Goal: Feedback & Contribution: Contribute content

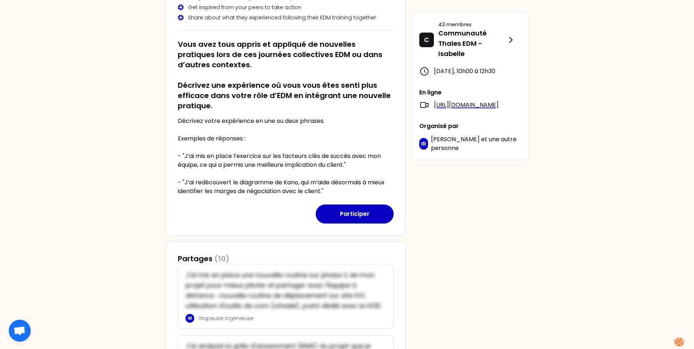
scroll to position [122, 0]
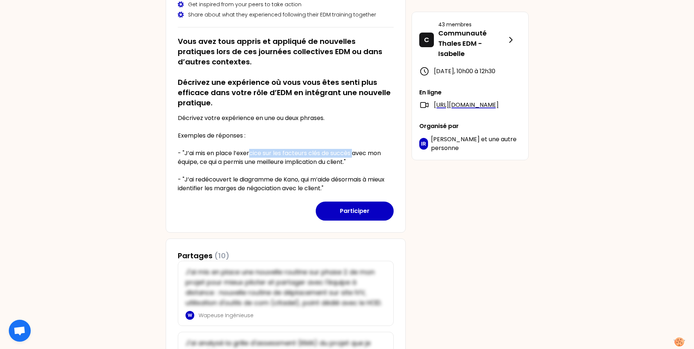
drag, startPoint x: 249, startPoint y: 154, endPoint x: 354, endPoint y: 151, distance: 105.0
click at [354, 151] on p "Décrivez votre expérience en une ou deux phrases. Exemples de réponses : - "J’a…" at bounding box center [286, 153] width 216 height 79
drag, startPoint x: 214, startPoint y: 116, endPoint x: 313, endPoint y: 115, distance: 99.5
click at [313, 115] on p "Décrivez votre expérience en une ou deux phrases. Exemples de réponses : - "J’a…" at bounding box center [286, 153] width 216 height 79
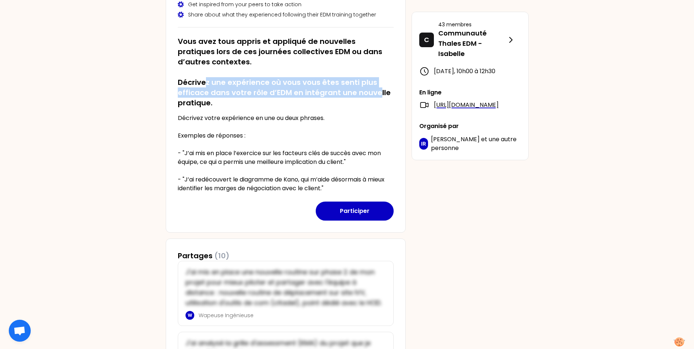
drag, startPoint x: 204, startPoint y: 80, endPoint x: 377, endPoint y: 91, distance: 173.4
click at [377, 91] on h2 "Vous avez tous appris et appliqué de nouvelles pratiques lors de ces journées c…" at bounding box center [286, 72] width 216 height 72
drag, startPoint x: 180, startPoint y: 82, endPoint x: 200, endPoint y: 107, distance: 32.3
click at [198, 105] on h2 "Vous avez tous appris et appliqué de nouvelles pratiques lors de ces journées c…" at bounding box center [286, 72] width 216 height 72
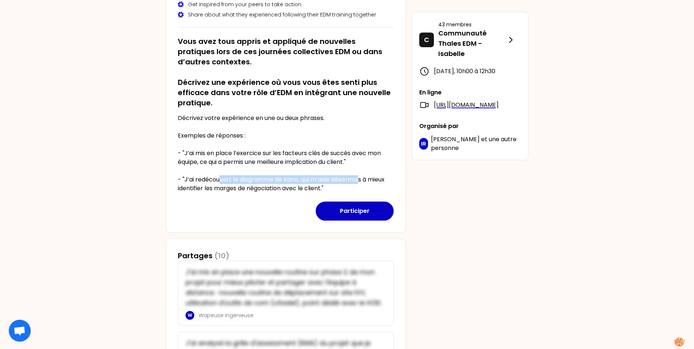
drag, startPoint x: 221, startPoint y: 180, endPoint x: 364, endPoint y: 182, distance: 142.7
click at [364, 182] on p "Décrivez votre expérience en une ou deux phrases. Exemples de réponses : - "J’a…" at bounding box center [286, 153] width 216 height 79
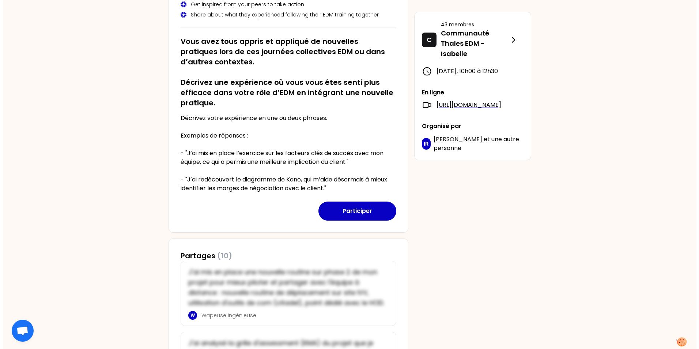
scroll to position [244, 0]
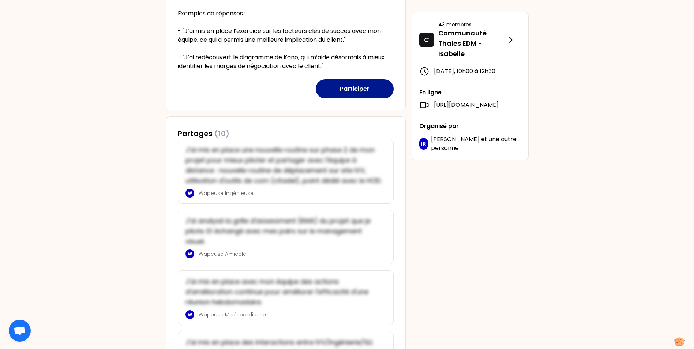
click at [361, 89] on button "Participer" at bounding box center [355, 88] width 78 height 19
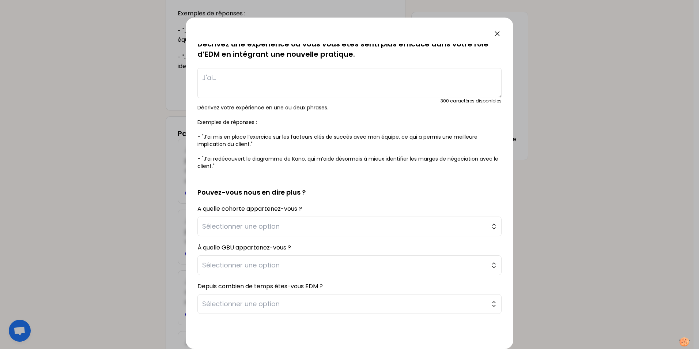
scroll to position [61, 0]
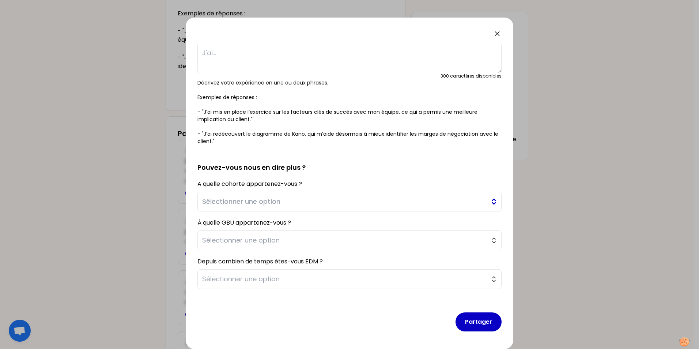
click at [257, 192] on button "Sélectionner une option" at bounding box center [350, 202] width 304 height 20
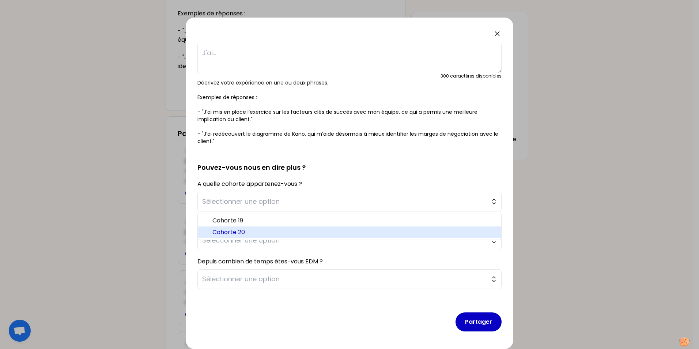
click at [235, 231] on span "Cohorte 20" at bounding box center [354, 232] width 283 height 9
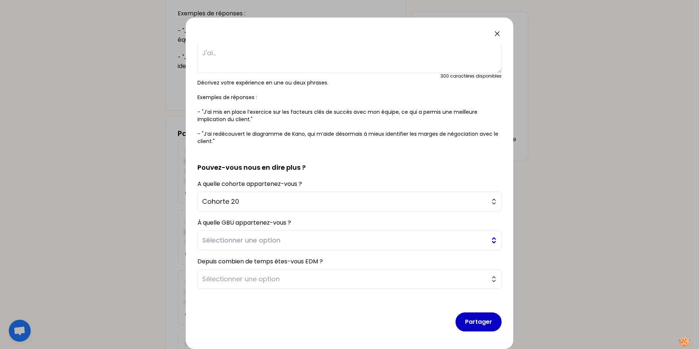
click at [268, 242] on span "Sélectionner une option" at bounding box center [344, 240] width 285 height 10
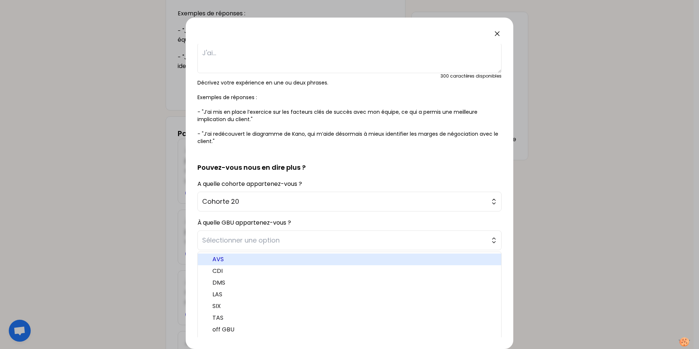
click at [222, 262] on span "AVS" at bounding box center [354, 259] width 283 height 9
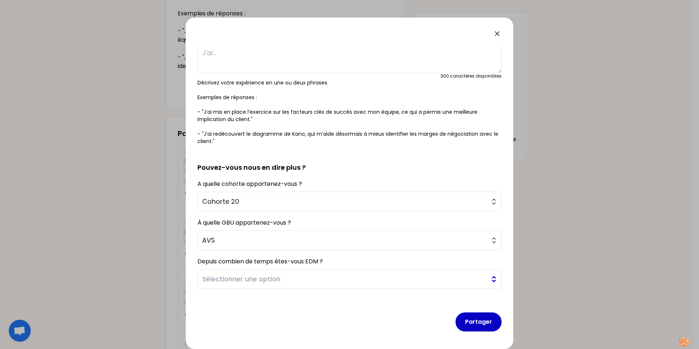
click at [269, 280] on span "Sélectionner une option" at bounding box center [344, 279] width 285 height 10
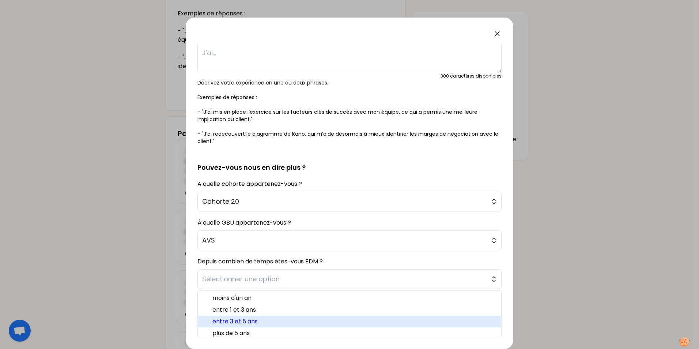
click at [249, 321] on span "entre 3 et 5 ans" at bounding box center [354, 321] width 283 height 9
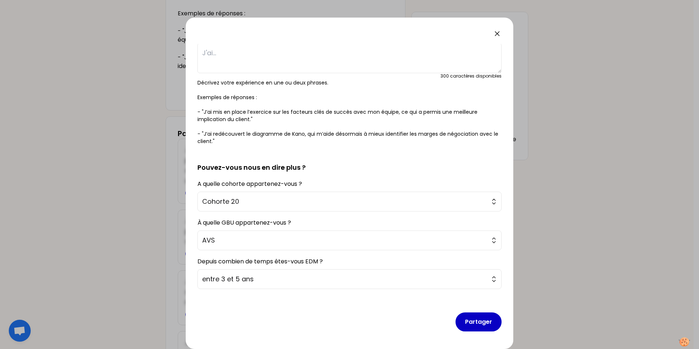
scroll to position [0, 0]
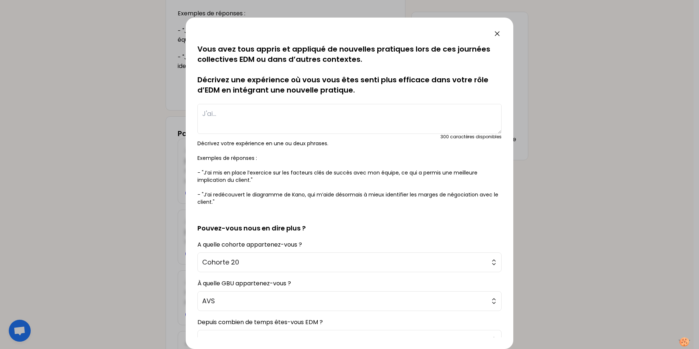
click at [290, 121] on textarea at bounding box center [350, 119] width 304 height 30
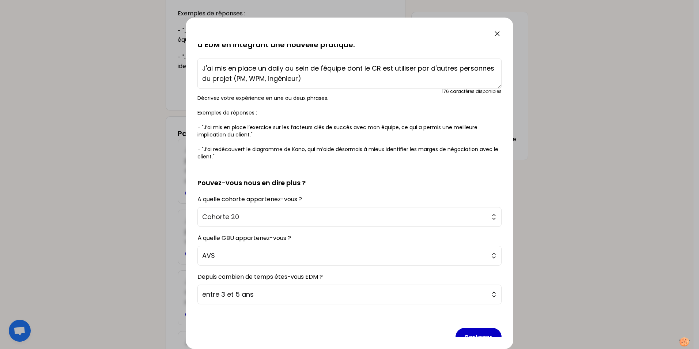
scroll to position [61, 0]
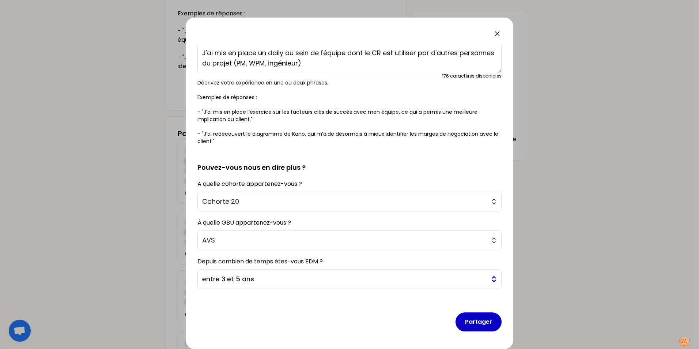
type textarea "J'ai mis en place un daily au sein de l'équipe dont le CR est utiliser par d'au…"
click at [490, 277] on button "entre 3 et 5 ans" at bounding box center [350, 279] width 304 height 20
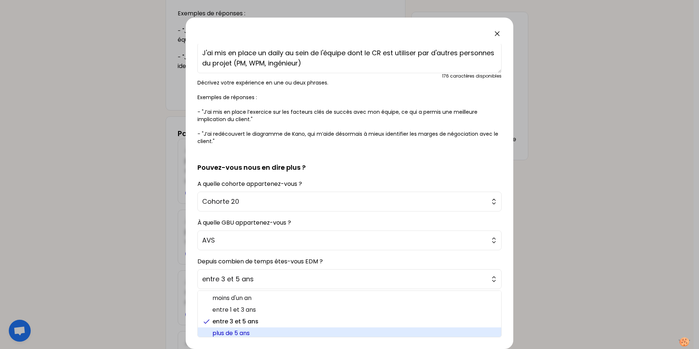
scroll to position [2, 0]
click at [227, 333] on span "plus de 5 ans" at bounding box center [354, 331] width 283 height 9
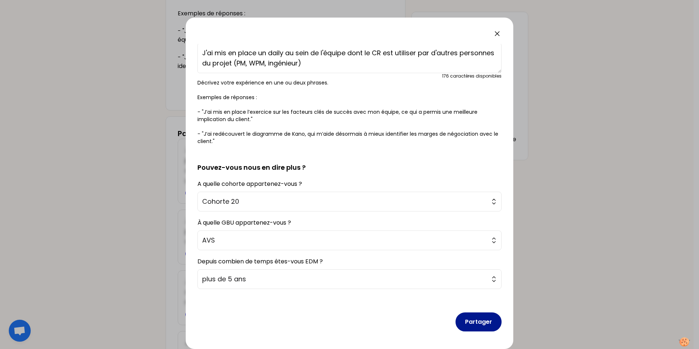
click at [487, 318] on button "Partager" at bounding box center [479, 321] width 46 height 19
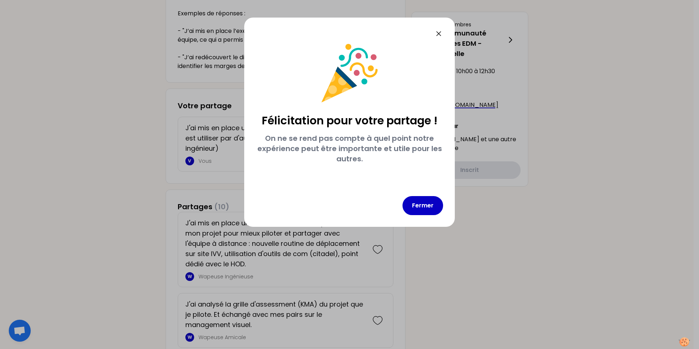
scroll to position [0, 0]
click at [421, 203] on button "Fermer" at bounding box center [423, 205] width 41 height 19
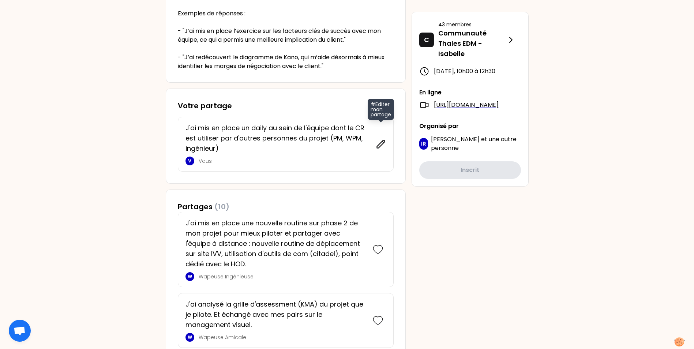
click at [377, 145] on icon at bounding box center [381, 144] width 10 height 10
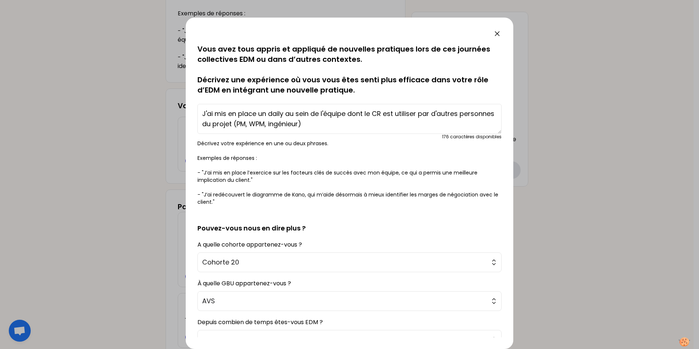
click at [417, 114] on textarea "J'ai mis en place un daily au sein de l'équipe dont le CR est utiliser par d'au…" at bounding box center [350, 119] width 304 height 30
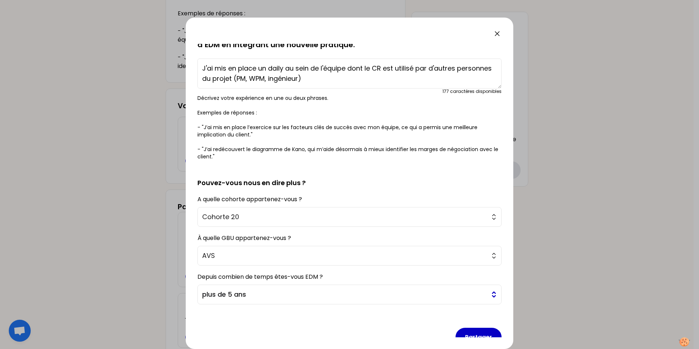
scroll to position [61, 0]
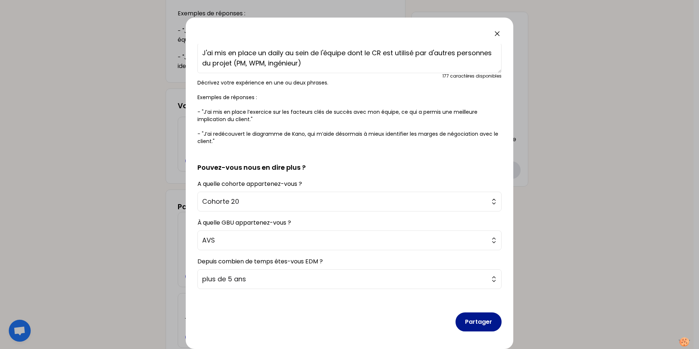
type textarea "J'ai mis en place un daily au sein de l'équipe dont le CR est utilisé par d'aut…"
click at [473, 322] on button "Partager" at bounding box center [479, 321] width 46 height 19
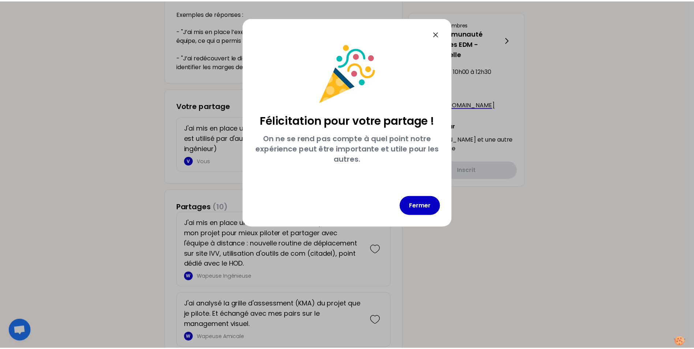
scroll to position [0, 0]
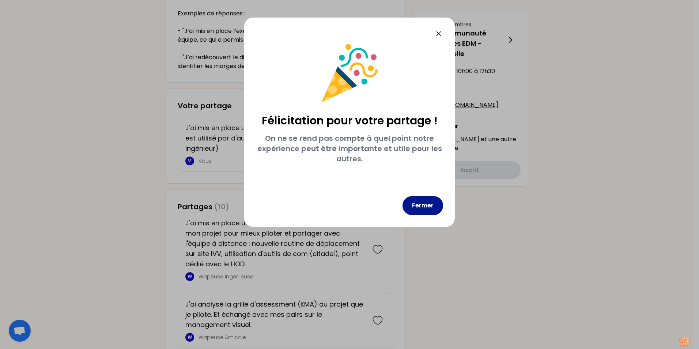
click at [432, 206] on button "Fermer" at bounding box center [423, 205] width 41 height 19
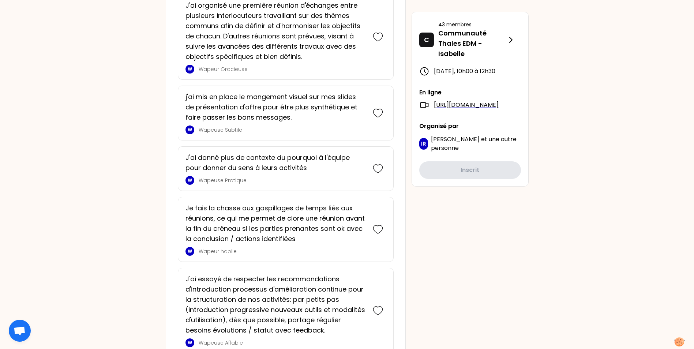
scroll to position [856, 0]
